Goal: Transaction & Acquisition: Purchase product/service

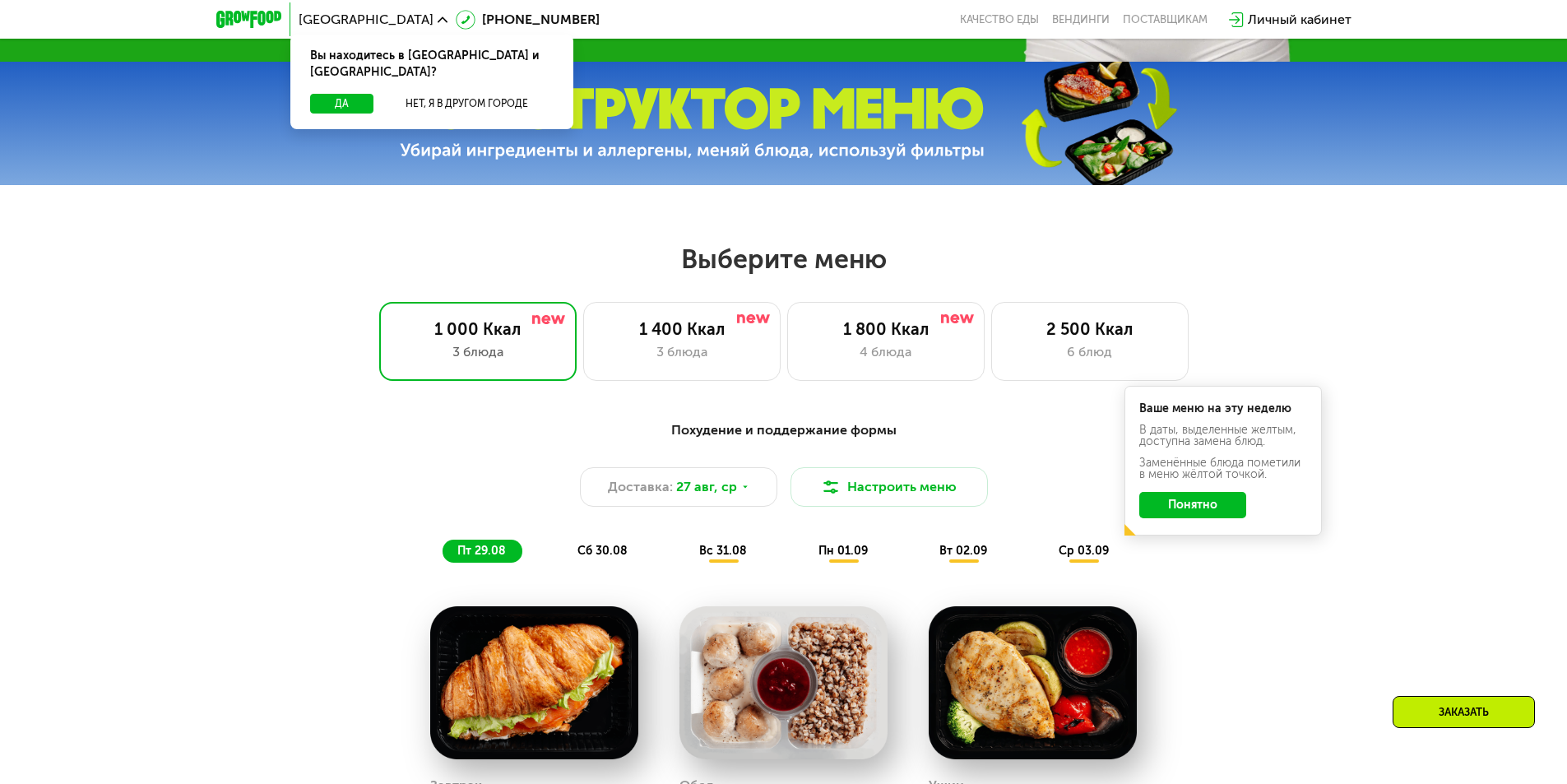
scroll to position [822, 0]
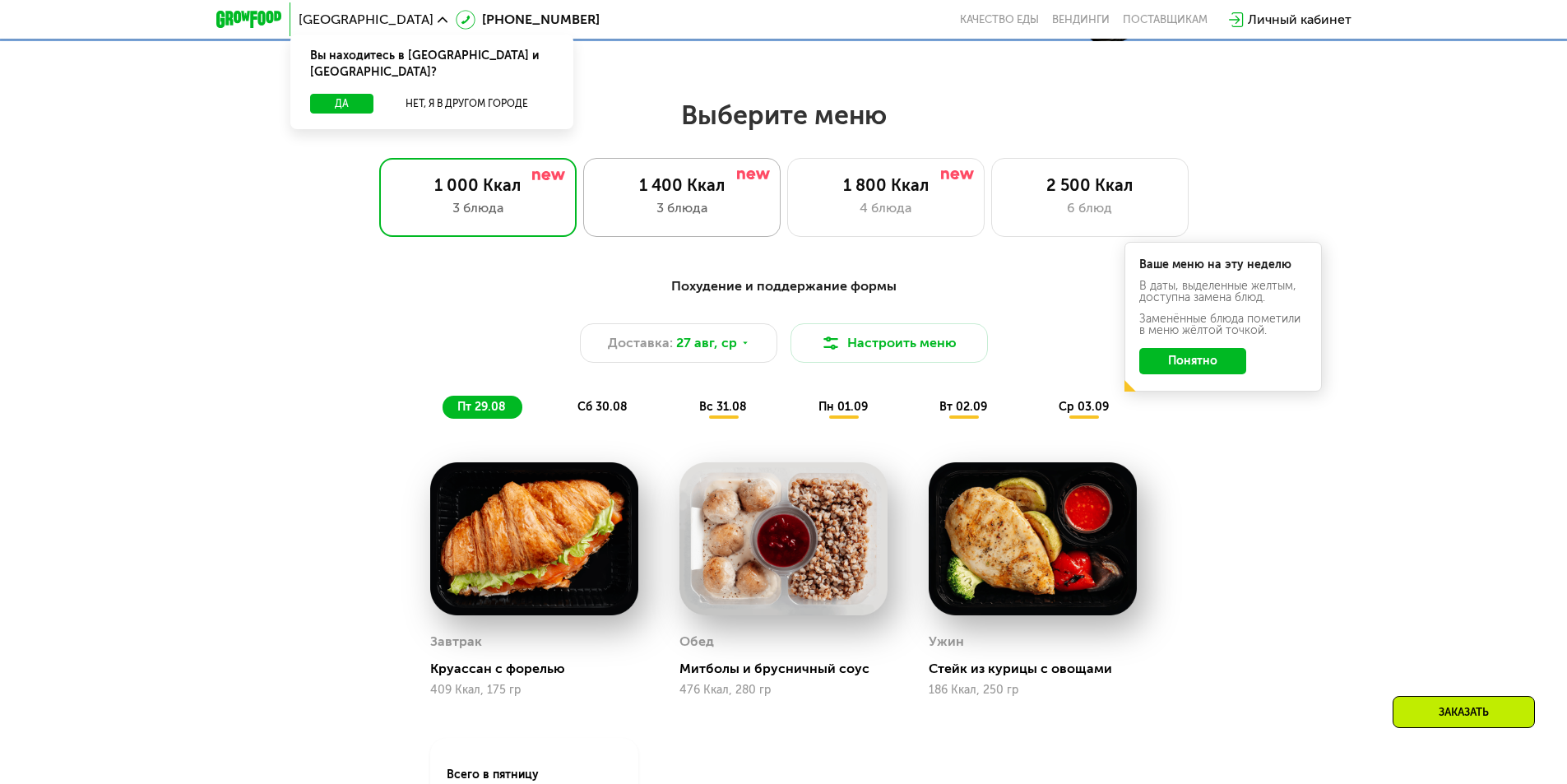
click at [693, 183] on div "1 400 Ккал" at bounding box center [682, 185] width 163 height 20
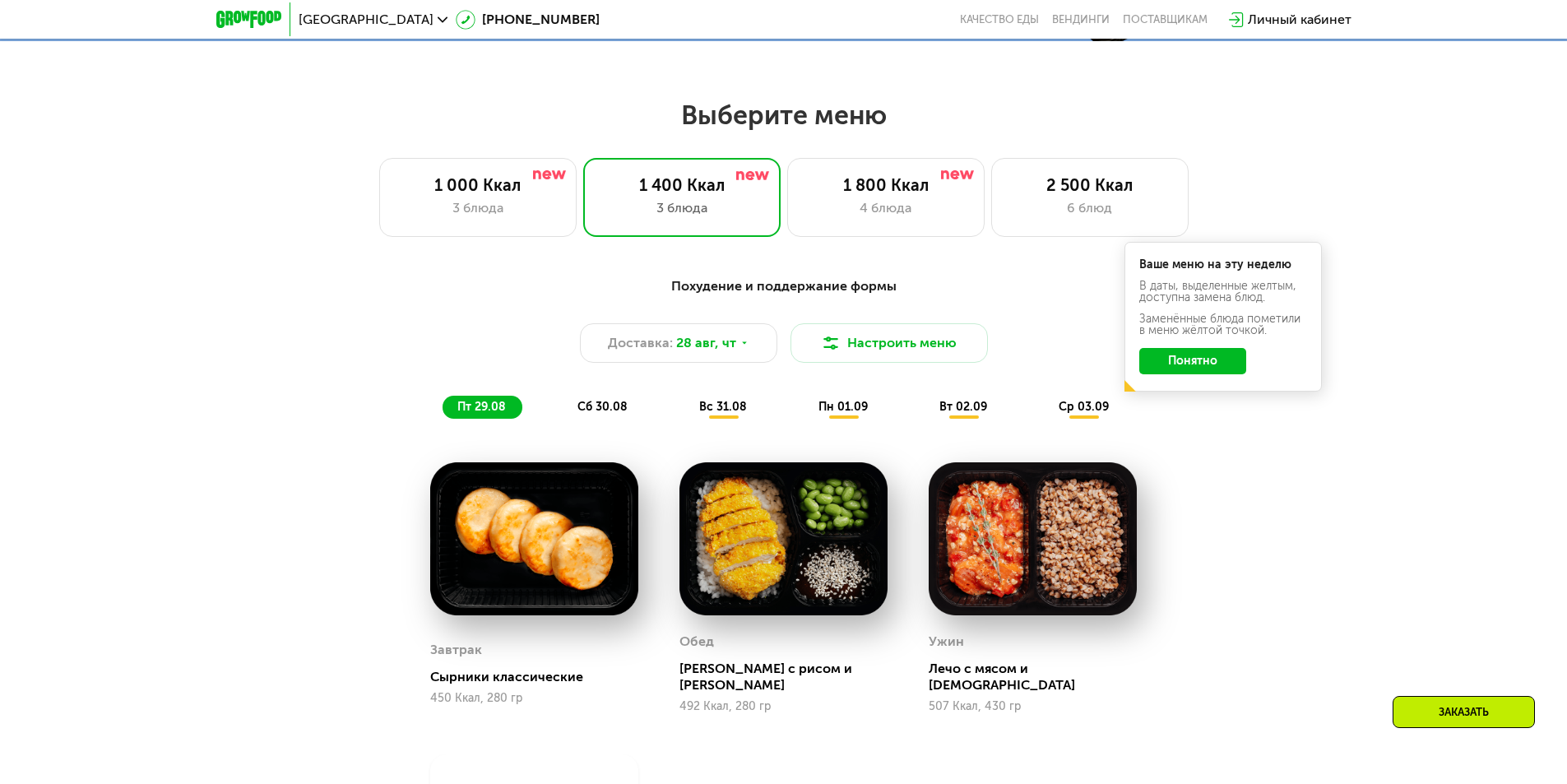
click at [1187, 365] on button "Понятно" at bounding box center [1193, 361] width 107 height 27
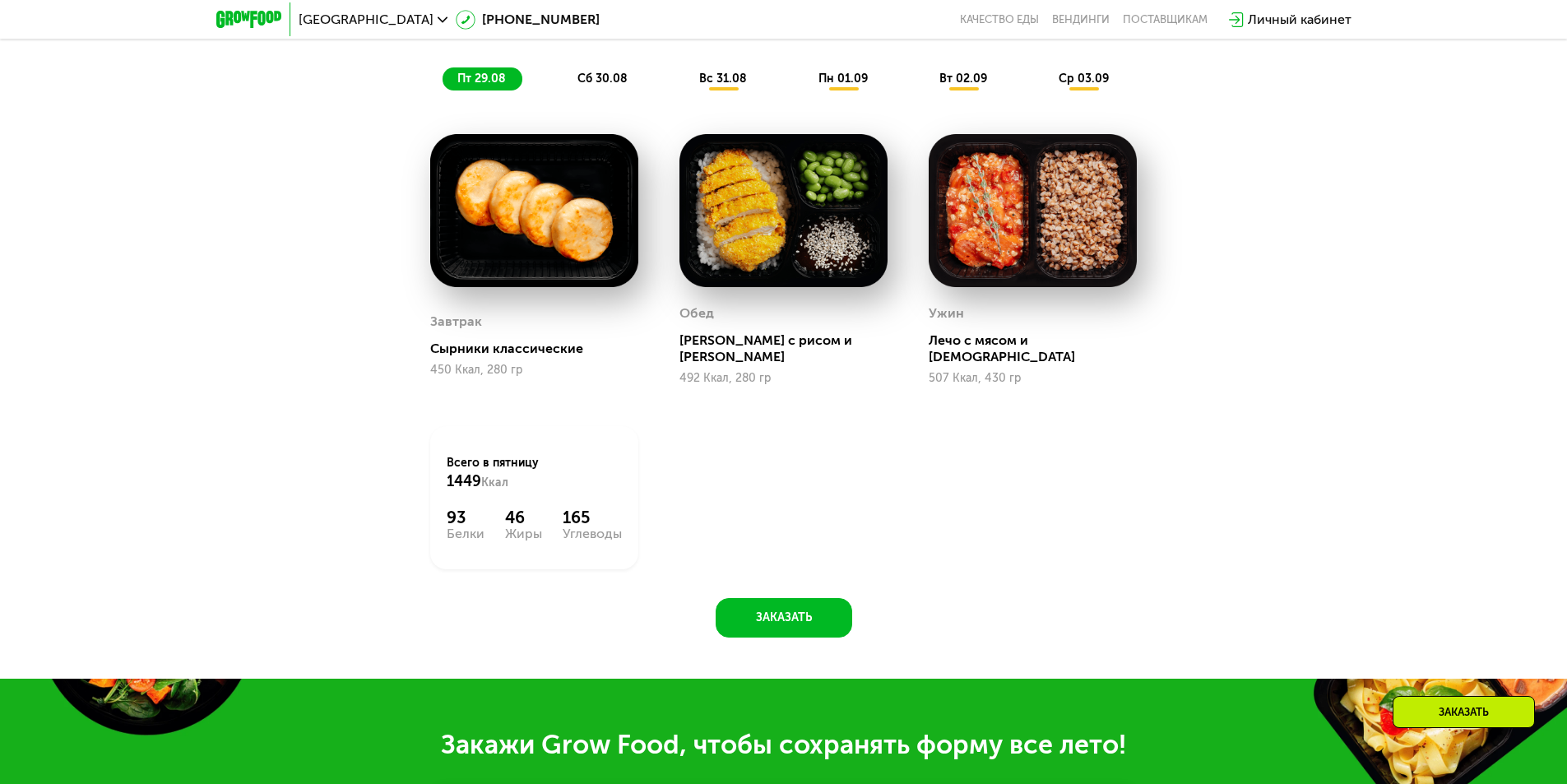
scroll to position [1151, 0]
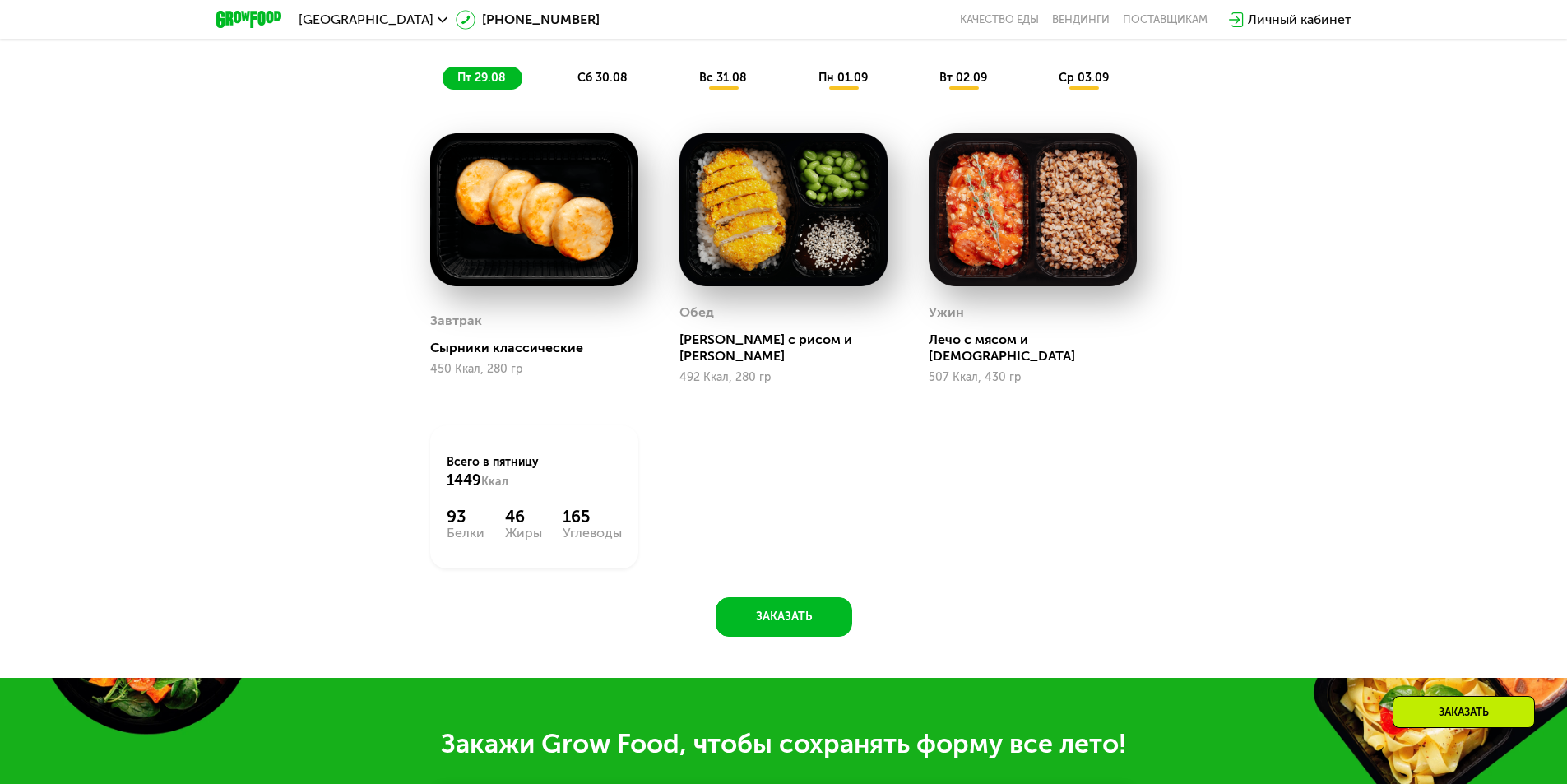
click at [597, 85] on span "сб 30.08" at bounding box center [602, 78] width 50 height 14
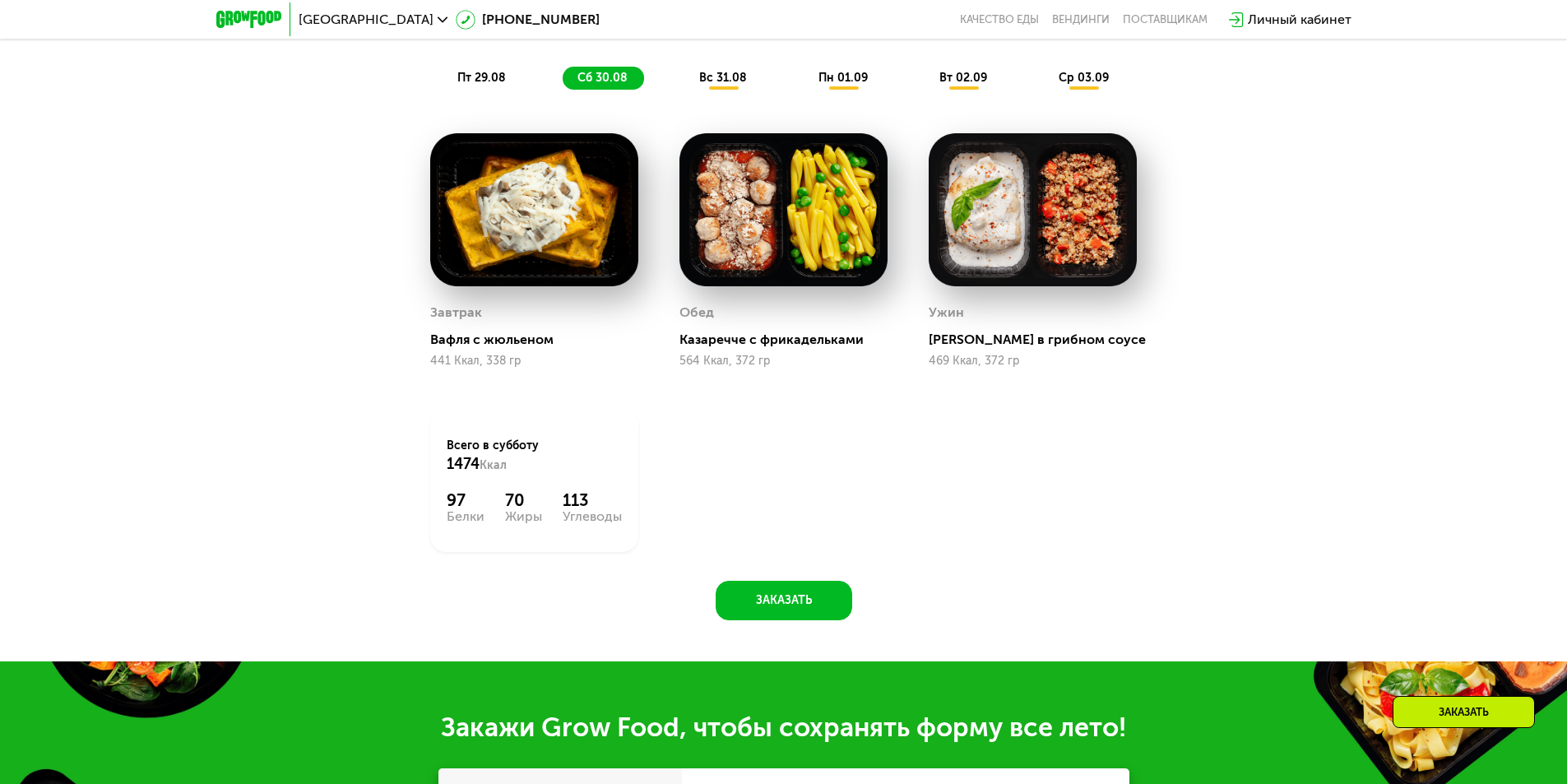
click at [716, 83] on span "вс 31.08" at bounding box center [723, 78] width 47 height 14
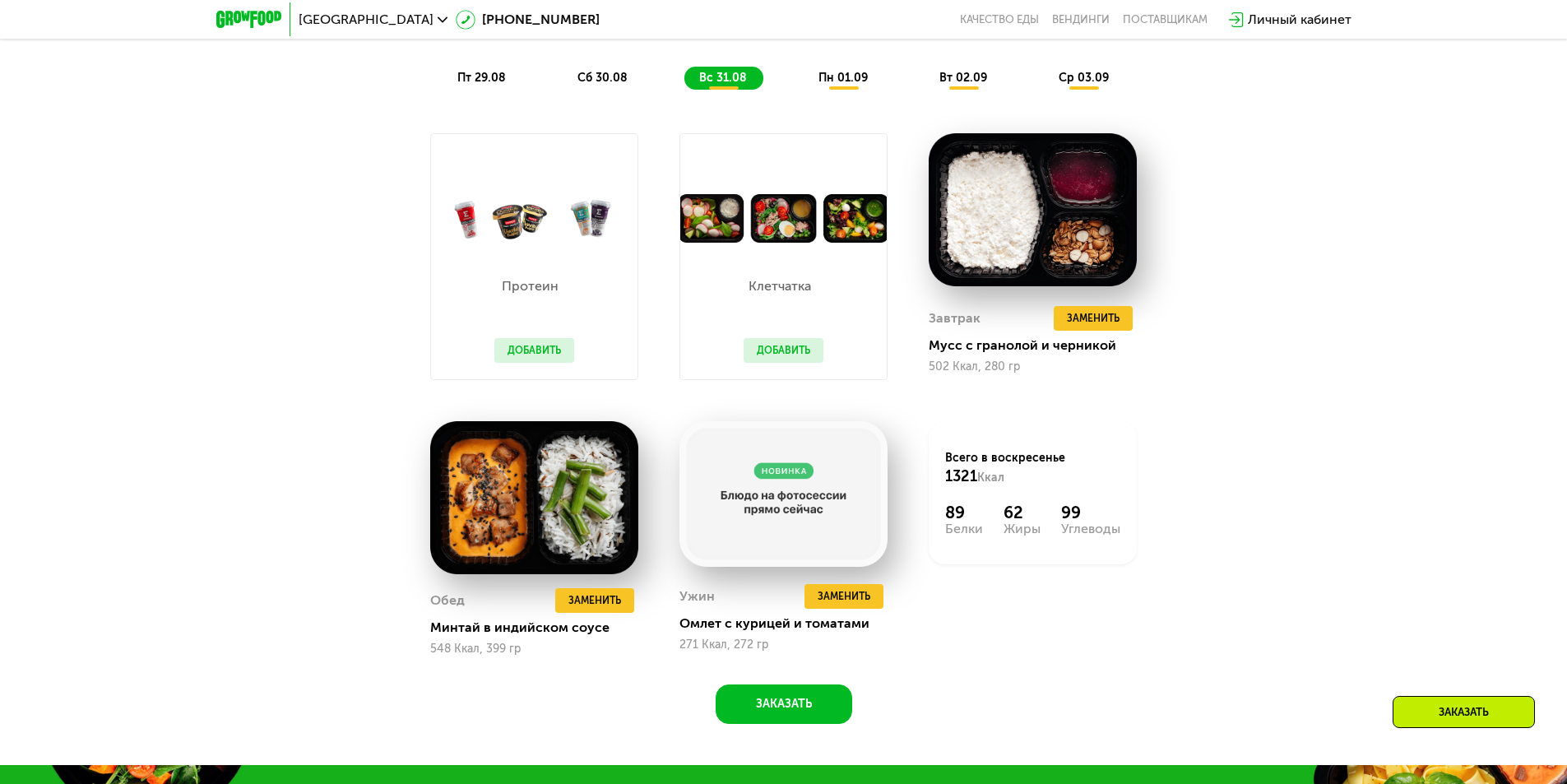
click at [837, 85] on span "пн 01.09" at bounding box center [844, 78] width 49 height 14
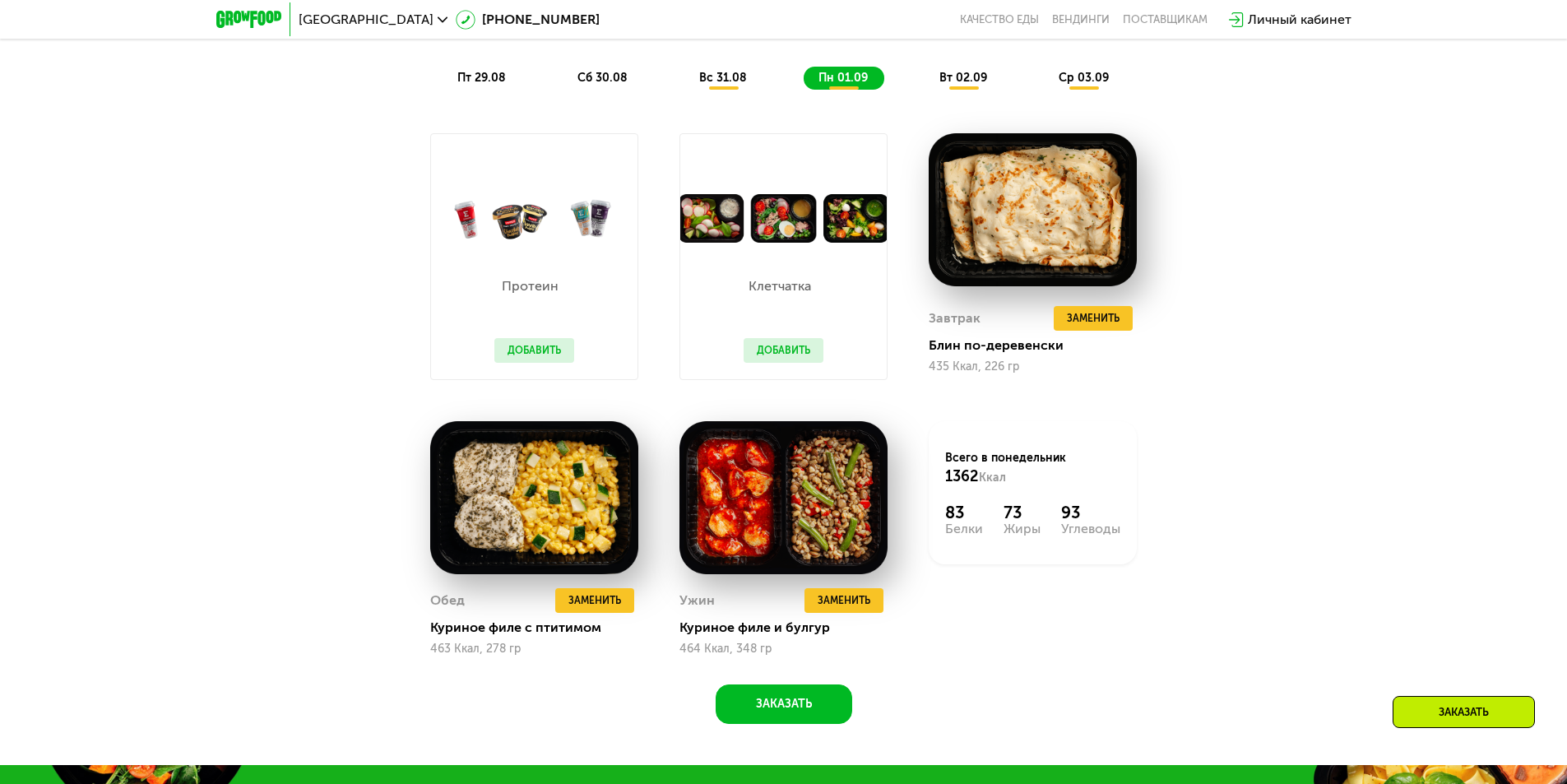
click at [976, 85] on span "вт 02.09" at bounding box center [963, 78] width 47 height 14
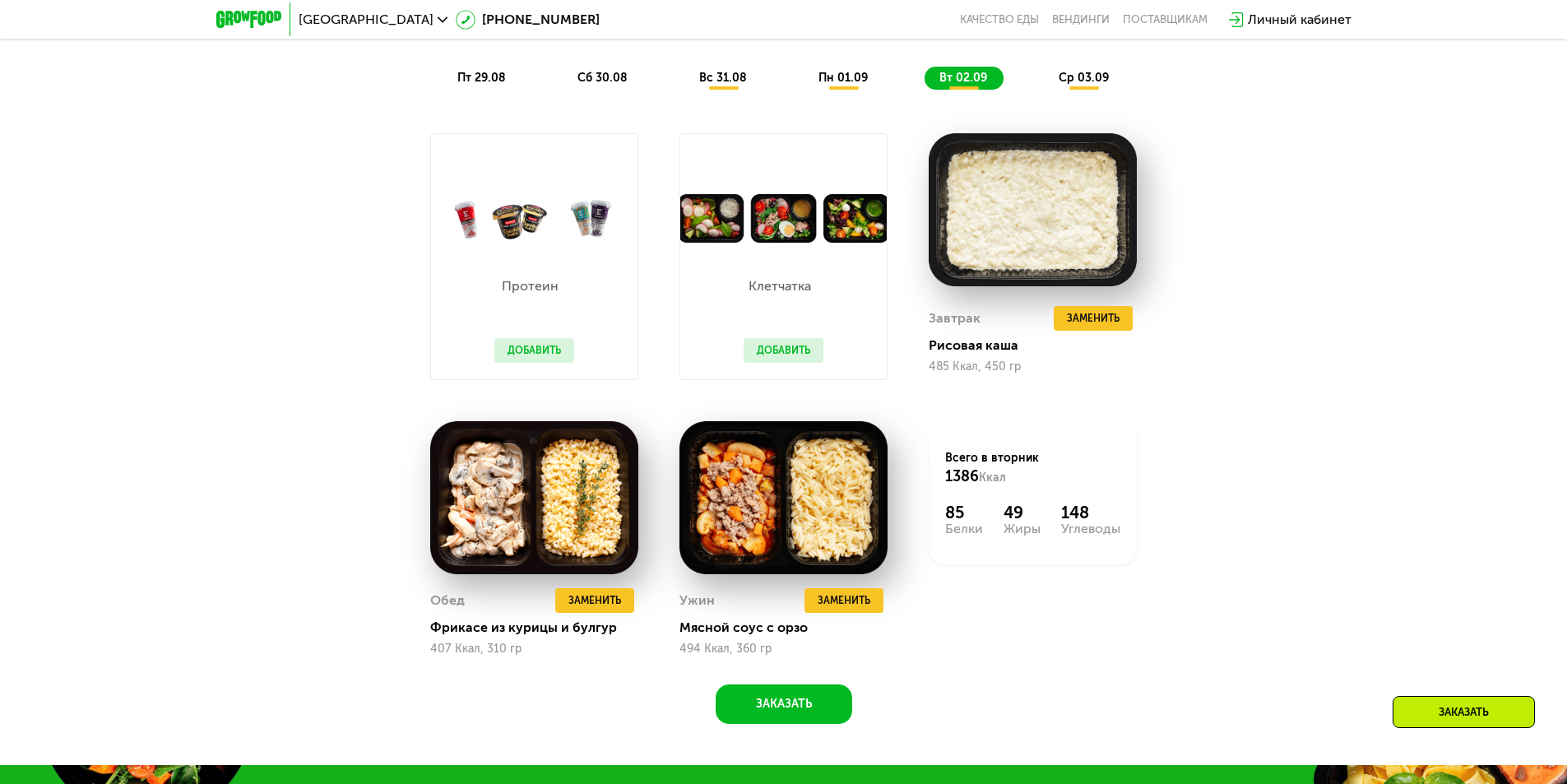
click at [1086, 90] on div "ср 03.09" at bounding box center [1084, 78] width 82 height 23
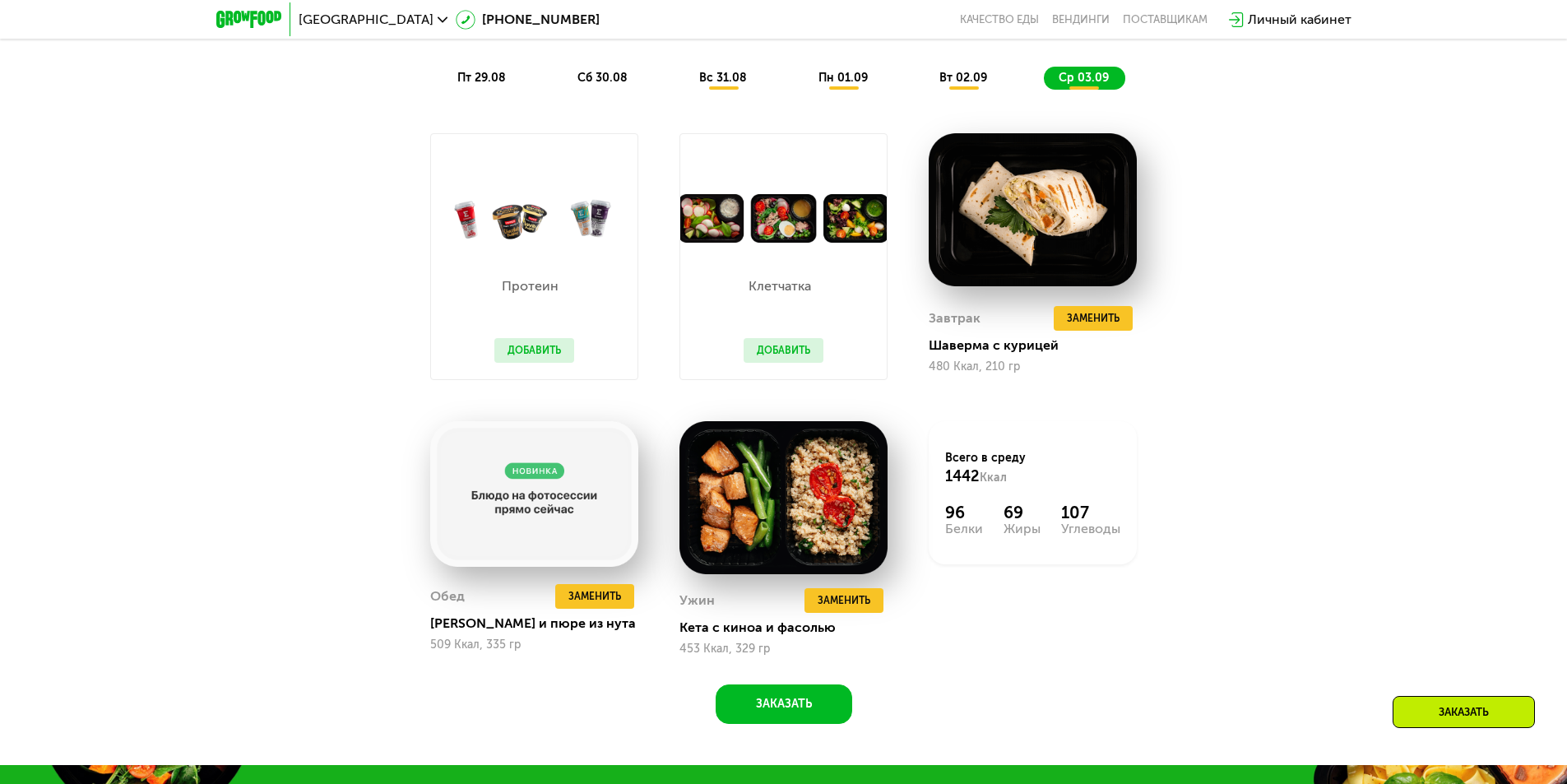
click at [465, 79] on span "пт 29.08" at bounding box center [482, 78] width 48 height 14
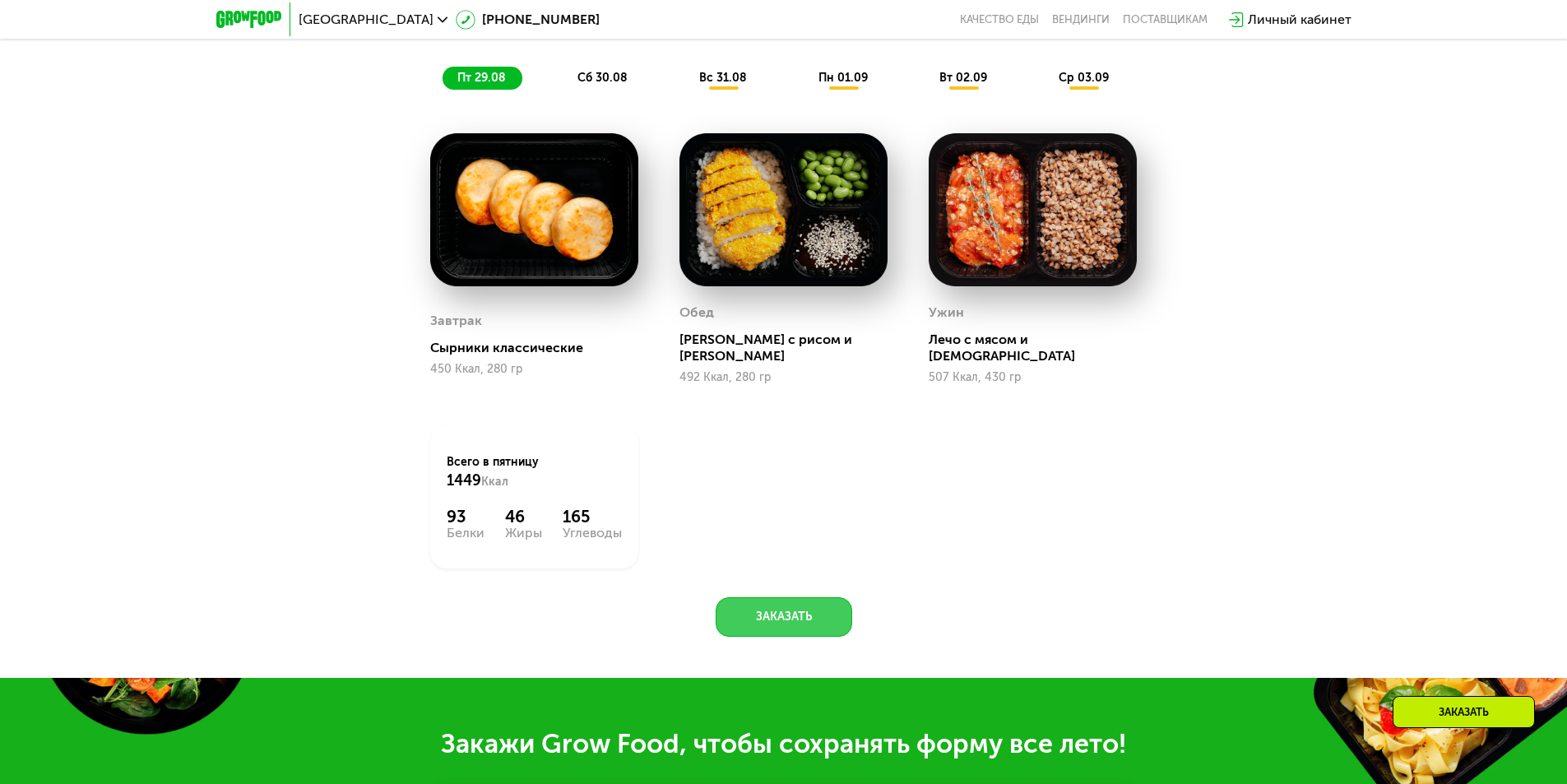
click at [785, 616] on button "Заказать" at bounding box center [784, 616] width 136 height 39
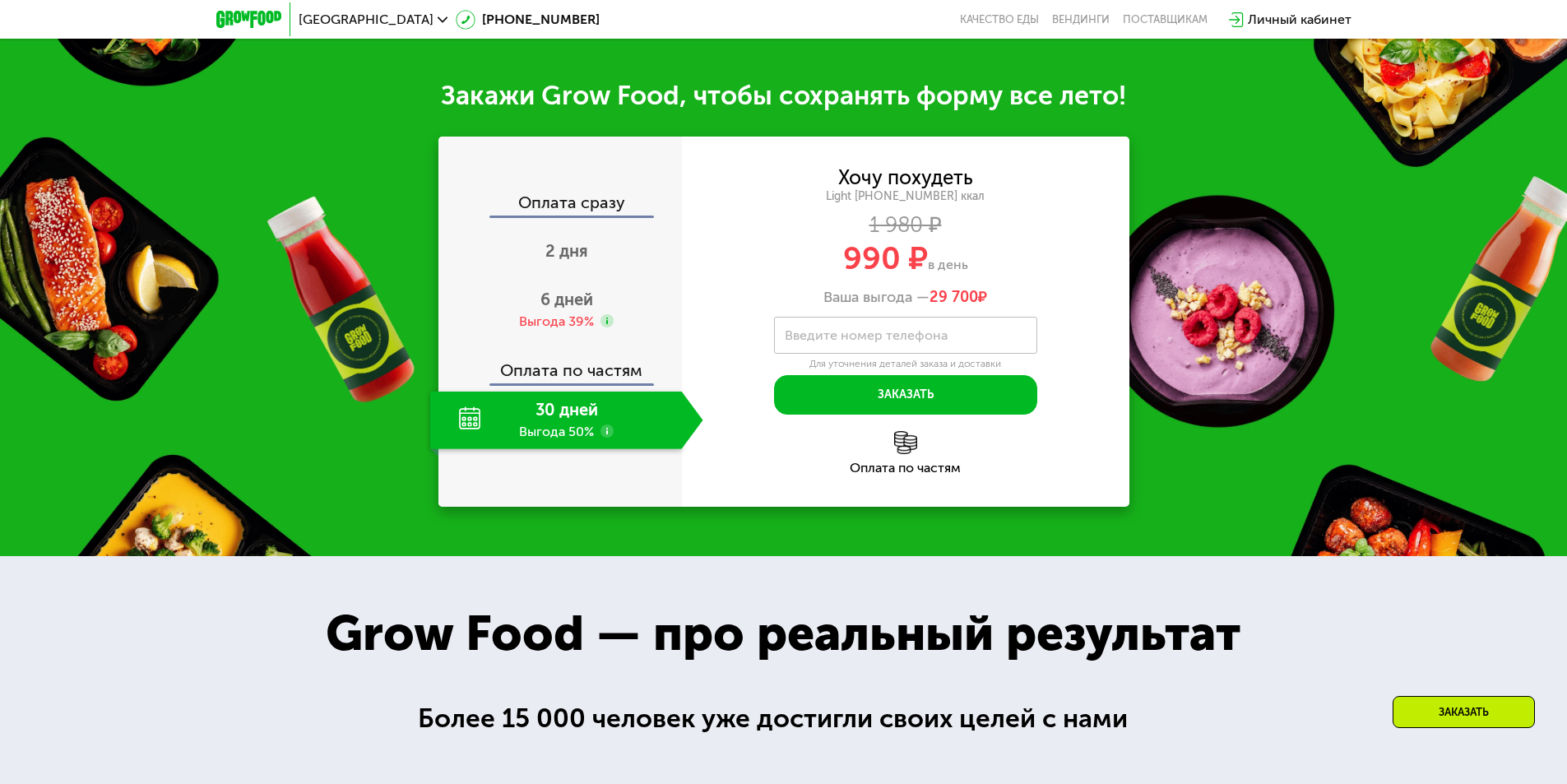
scroll to position [1817, 0]
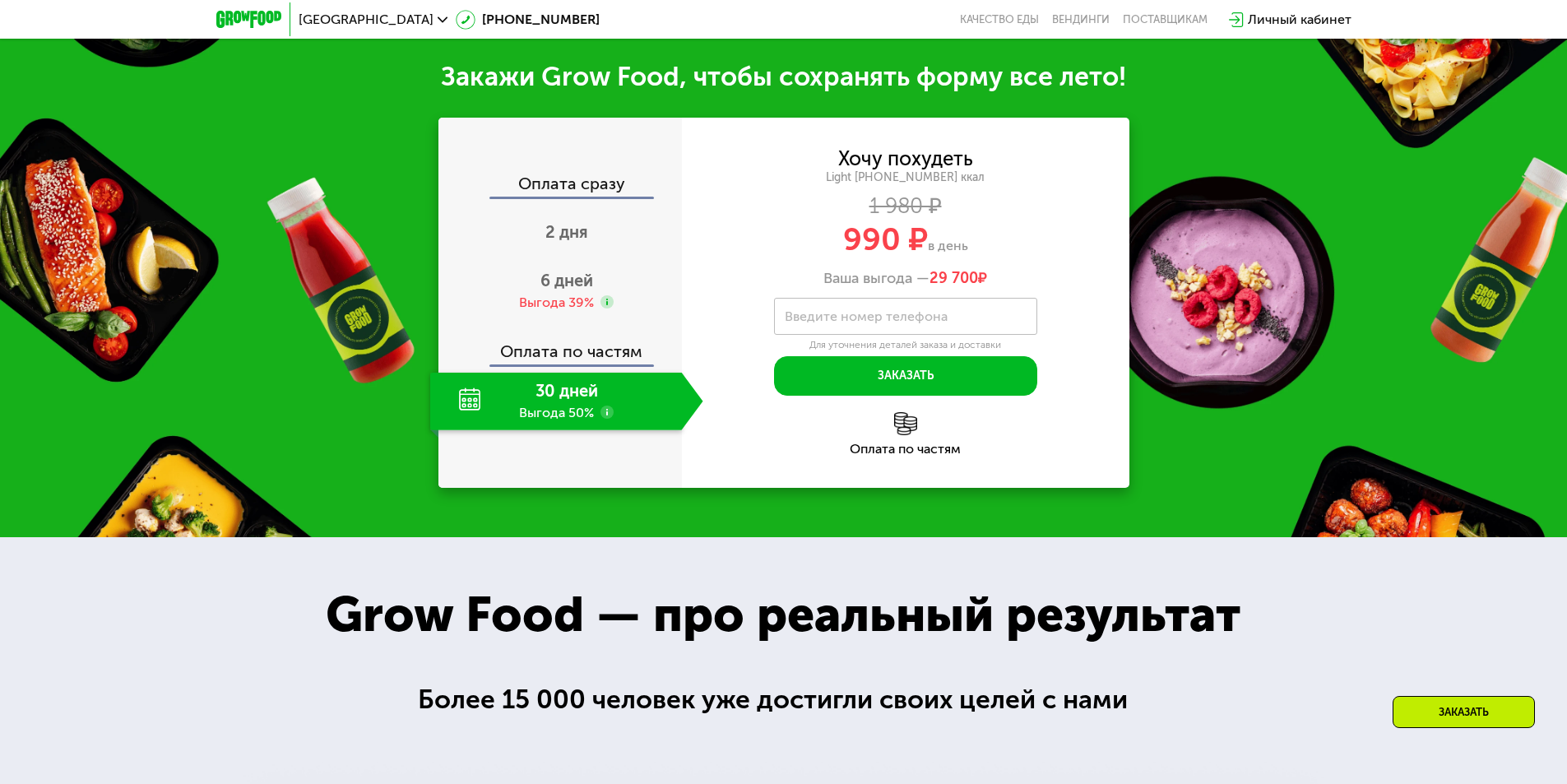
click at [524, 378] on div "30 дней Выгода 50%" at bounding box center [556, 401] width 252 height 57
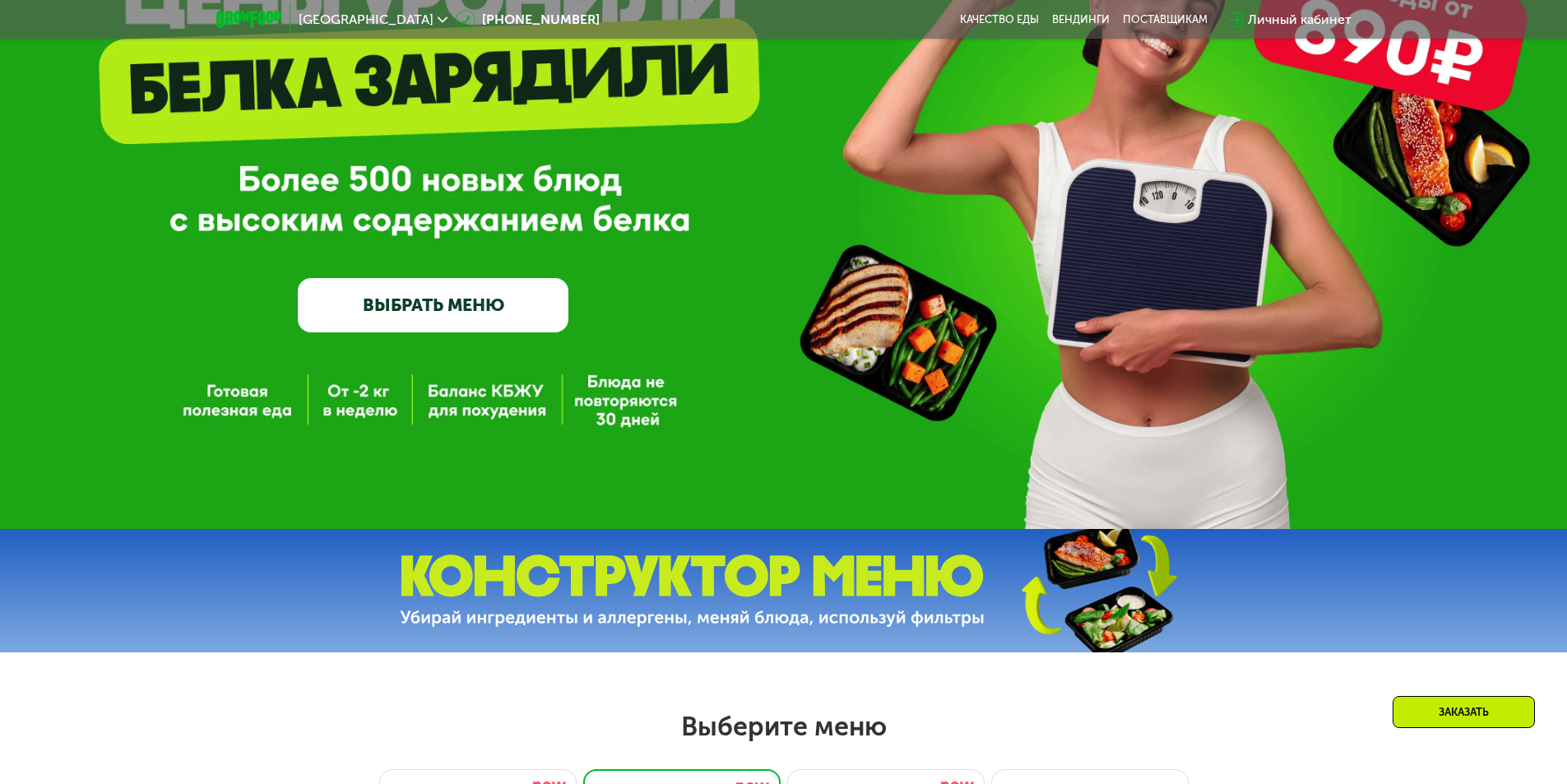
scroll to position [92, 0]
